Goal: Transaction & Acquisition: Download file/media

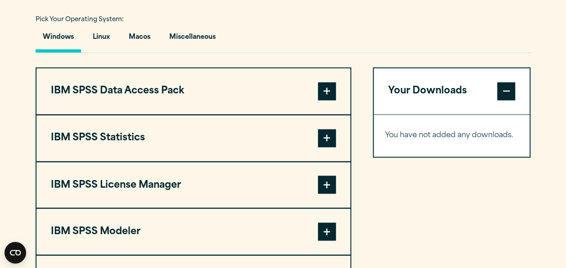
scroll to position [676, 0]
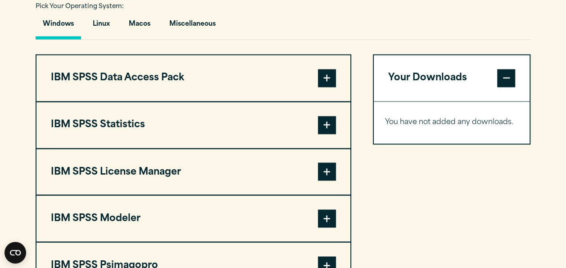
click at [324, 126] on span at bounding box center [327, 125] width 18 height 18
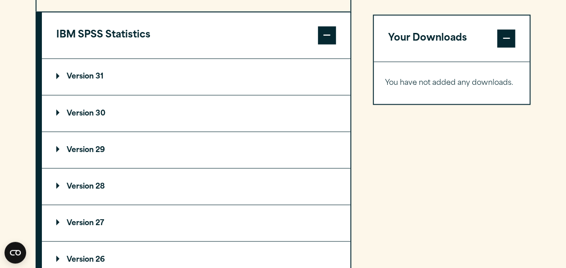
scroll to position [766, 0]
click at [87, 147] on p "Version 29" at bounding box center [80, 149] width 49 height 7
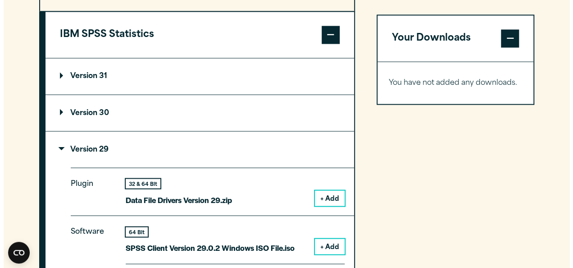
scroll to position [856, 0]
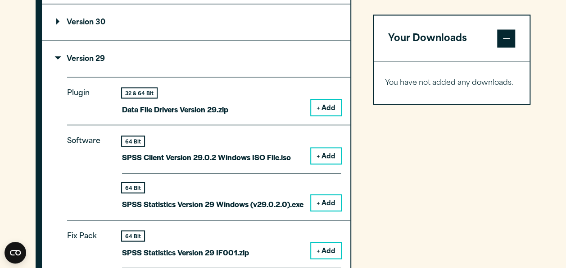
click at [325, 156] on button "+ Add" at bounding box center [326, 155] width 30 height 15
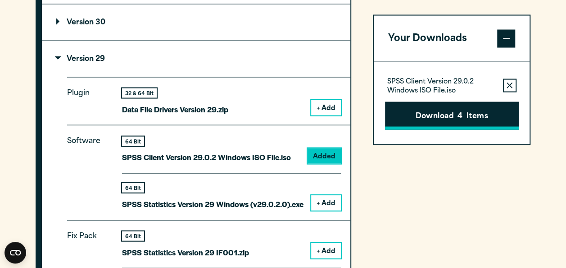
click at [447, 117] on button "Download 4 Items" at bounding box center [452, 115] width 134 height 28
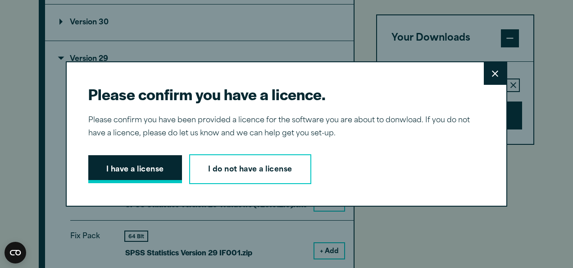
click at [130, 167] on button "I have a license" at bounding box center [135, 169] width 94 height 28
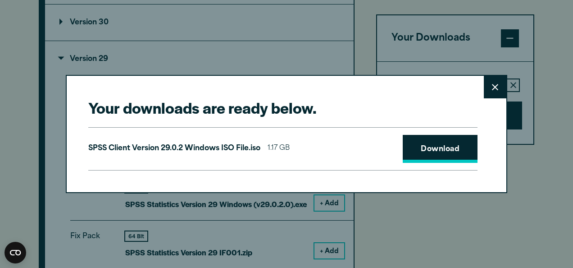
click at [424, 148] on link "Download" at bounding box center [440, 149] width 75 height 28
click at [442, 149] on link "Download" at bounding box center [440, 149] width 75 height 28
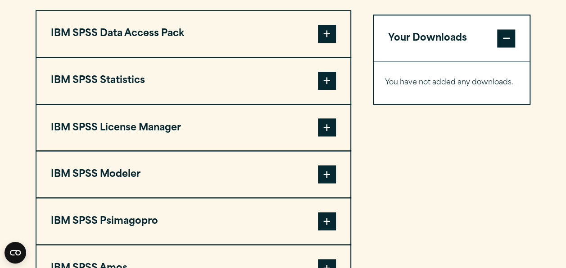
scroll to position [721, 0]
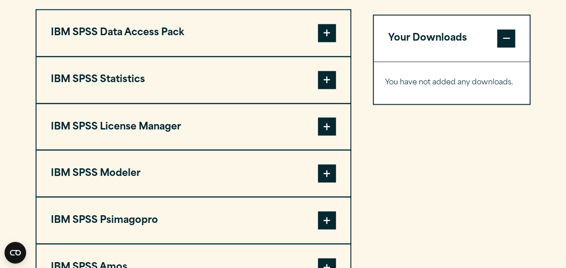
click at [324, 78] on span at bounding box center [327, 80] width 18 height 18
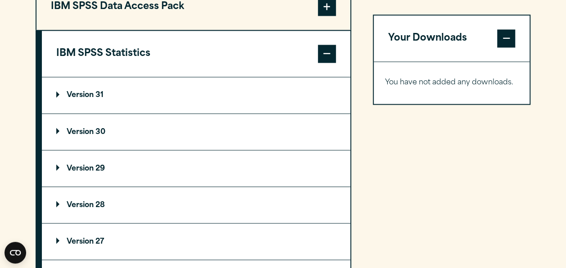
scroll to position [766, 0]
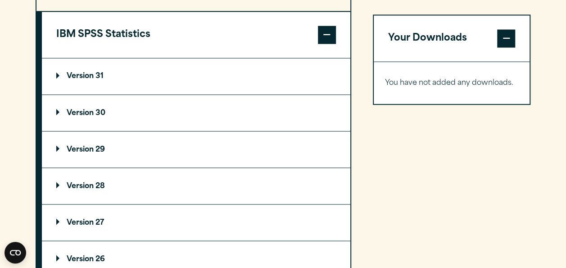
click at [98, 109] on p "Version 30" at bounding box center [80, 112] width 49 height 7
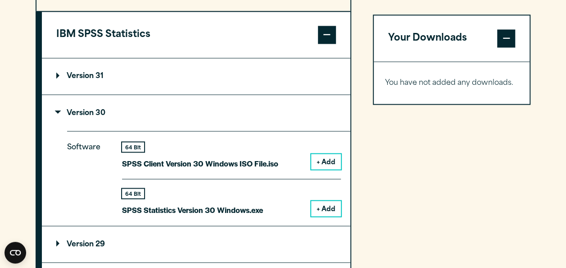
click at [322, 211] on button "+ Add" at bounding box center [326, 208] width 30 height 15
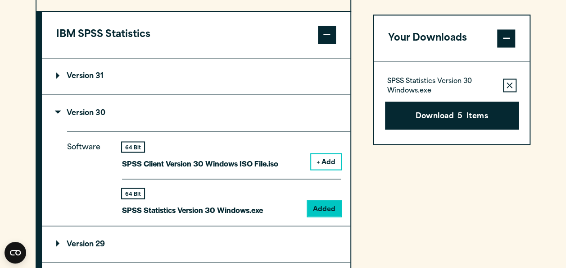
click at [485, 113] on button "Download 5 Items" at bounding box center [452, 115] width 134 height 28
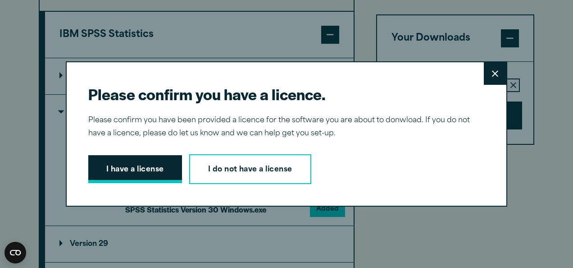
click at [140, 174] on button "I have a license" at bounding box center [135, 169] width 94 height 28
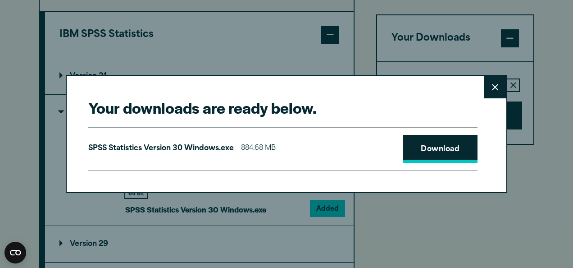
click at [427, 140] on link "Download" at bounding box center [440, 149] width 75 height 28
click at [491, 93] on button "Close" at bounding box center [495, 87] width 23 height 23
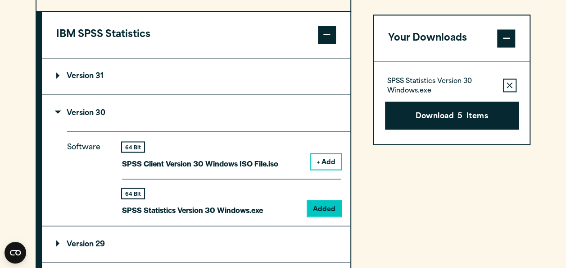
click at [182, 71] on summary "Version 31" at bounding box center [196, 76] width 309 height 36
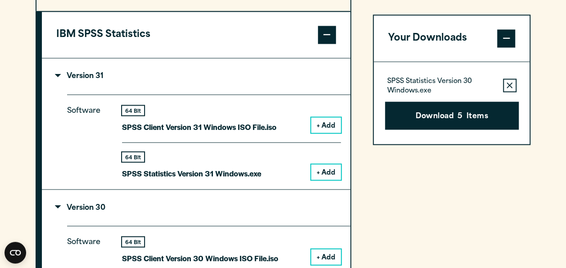
click at [323, 168] on button "+ Add" at bounding box center [326, 171] width 30 height 15
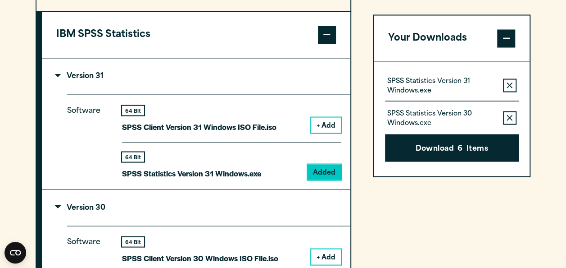
click at [507, 114] on icon "button" at bounding box center [510, 117] width 6 height 6
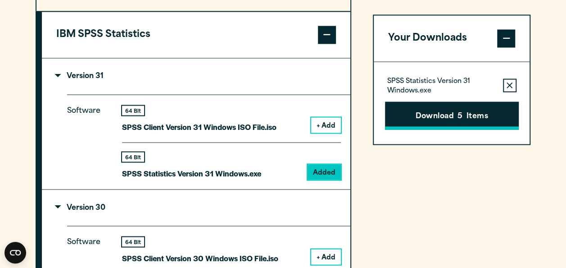
click at [479, 116] on button "Download 5 Items" at bounding box center [452, 115] width 134 height 28
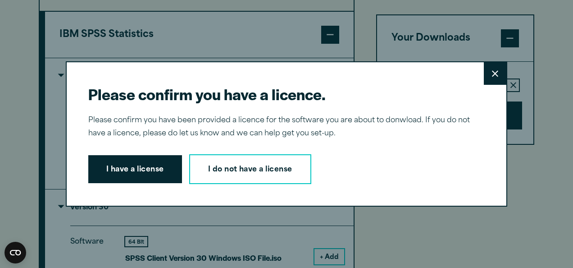
click at [152, 167] on button "I have a license" at bounding box center [135, 169] width 94 height 28
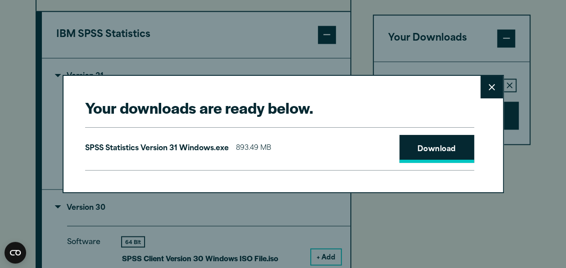
click at [445, 149] on link "Download" at bounding box center [437, 149] width 75 height 28
